Goal: Task Accomplishment & Management: Manage account settings

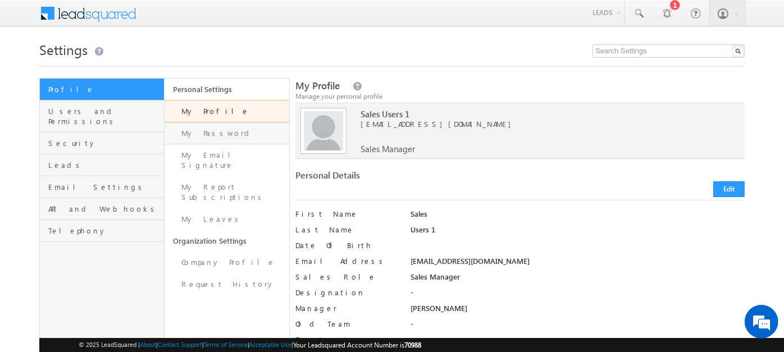
click at [233, 132] on link "My Password" at bounding box center [226, 133] width 125 height 22
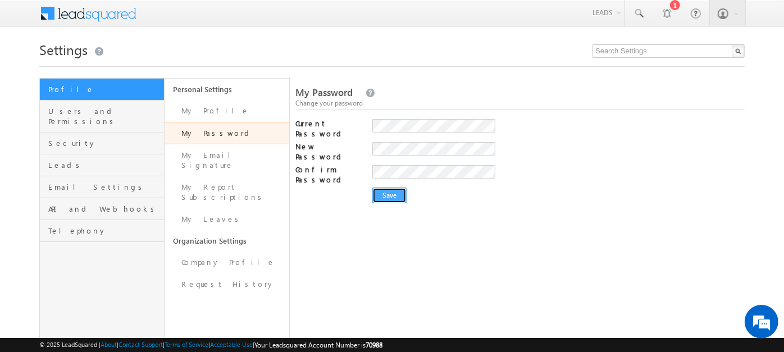
click at [380, 189] on input "Save" at bounding box center [389, 196] width 34 height 16
click at [385, 188] on input "Save" at bounding box center [389, 196] width 34 height 16
